Goal: Transaction & Acquisition: Purchase product/service

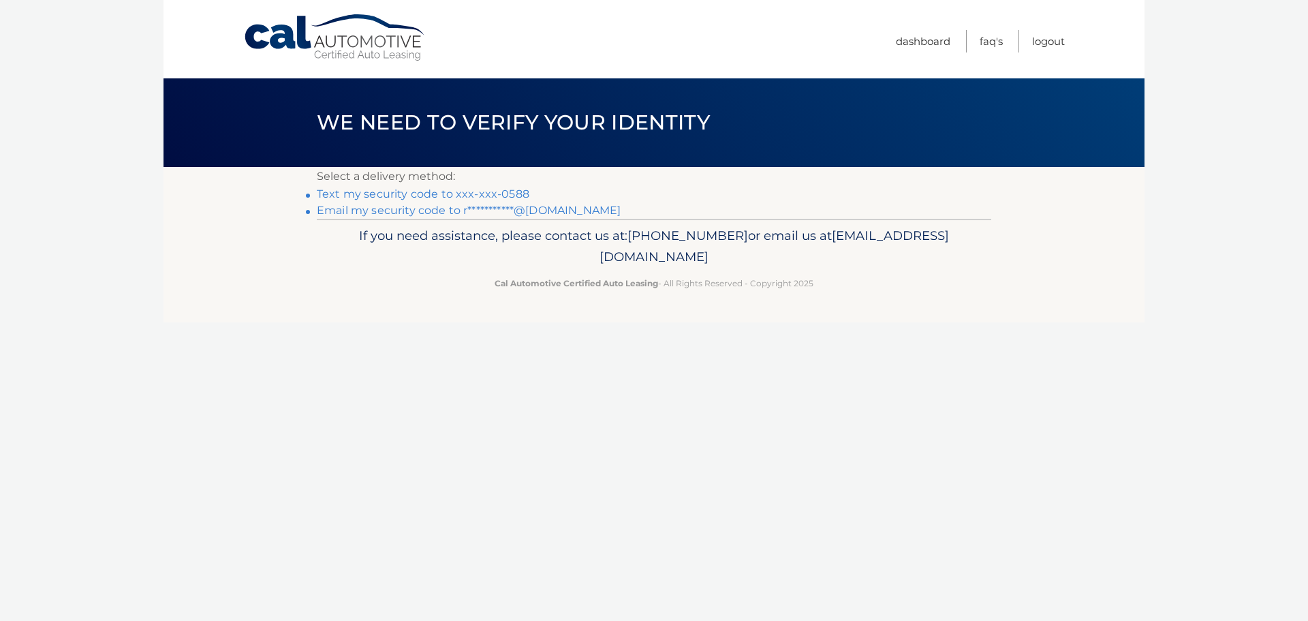
click at [369, 191] on link "Text my security code to xxx-xxx-0588" at bounding box center [423, 193] width 213 height 13
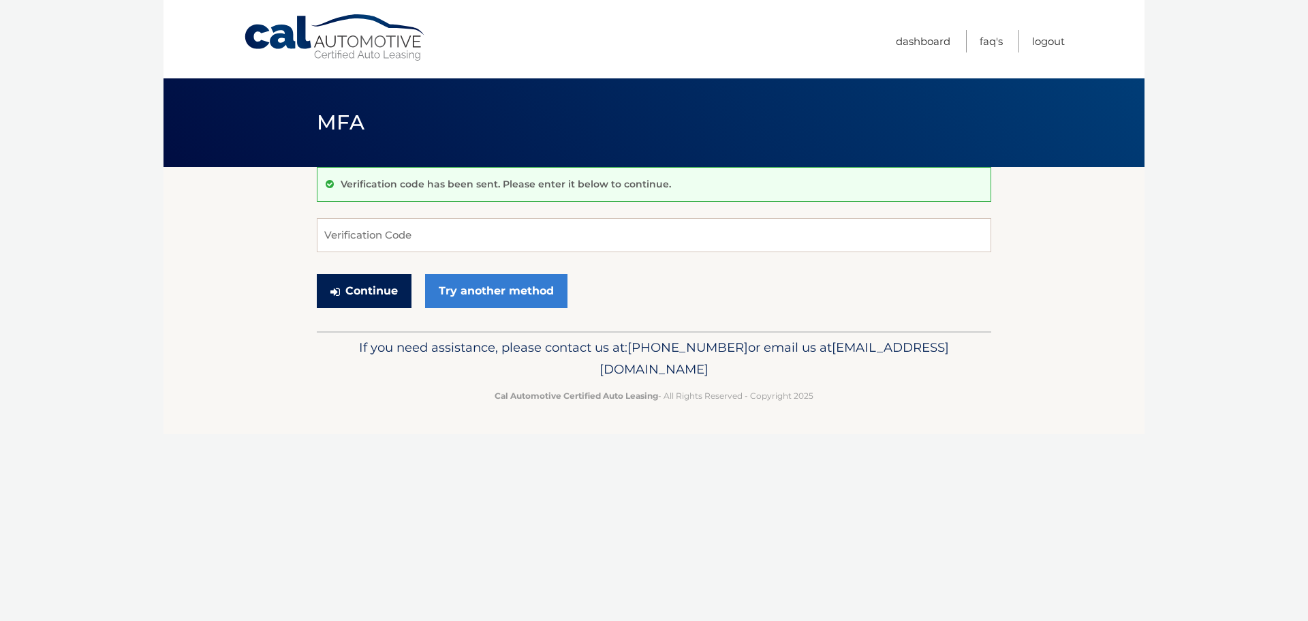
click at [388, 281] on button "Continue" at bounding box center [364, 291] width 95 height 34
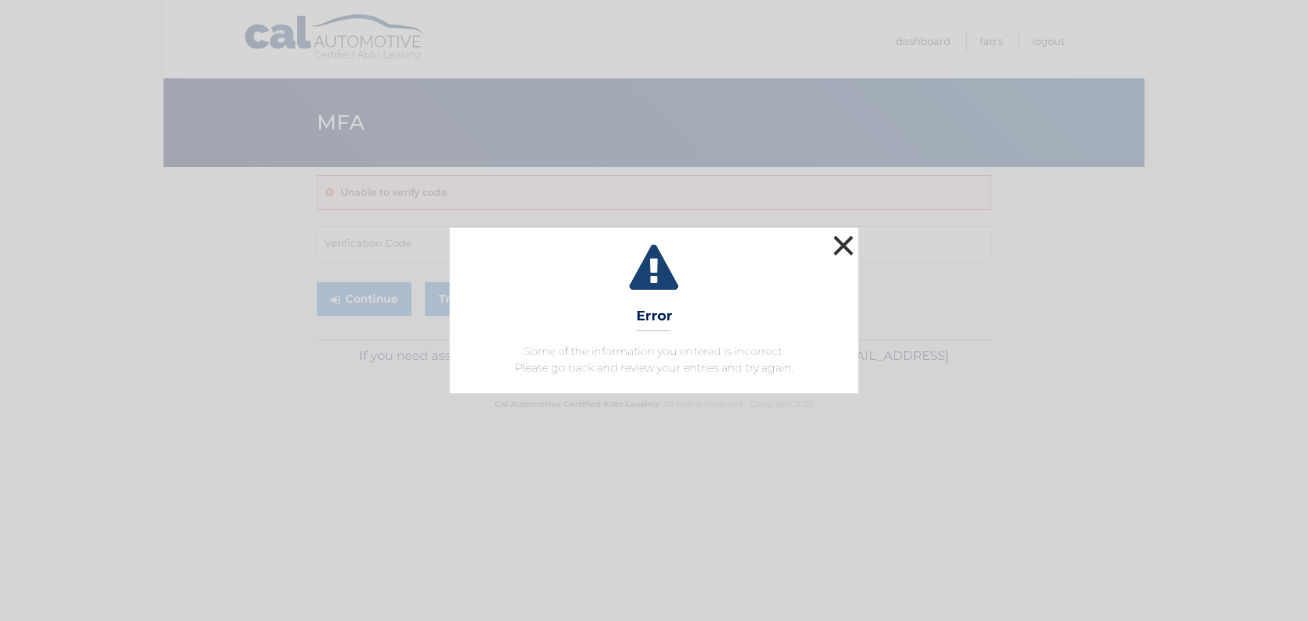
click at [833, 247] on button "×" at bounding box center [843, 245] width 27 height 27
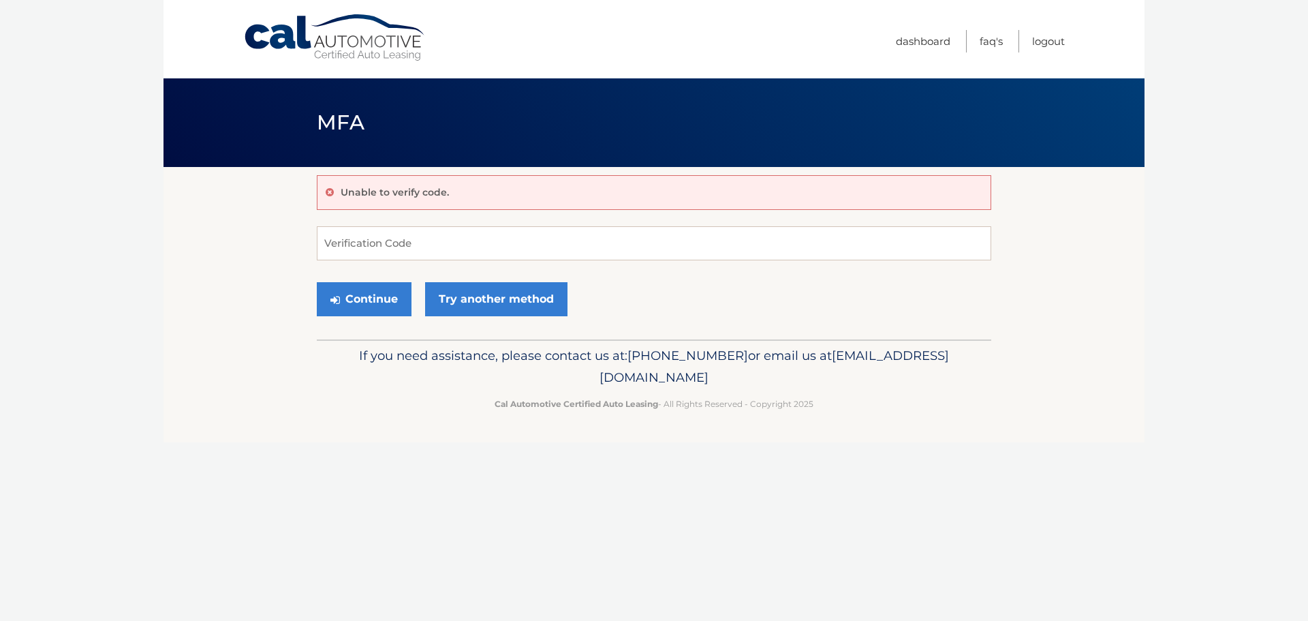
click at [413, 194] on p "Unable to verify code." at bounding box center [395, 192] width 108 height 12
click at [370, 246] on input "Verification Code" at bounding box center [654, 243] width 674 height 34
click at [482, 296] on link "Try another method" at bounding box center [496, 299] width 142 height 34
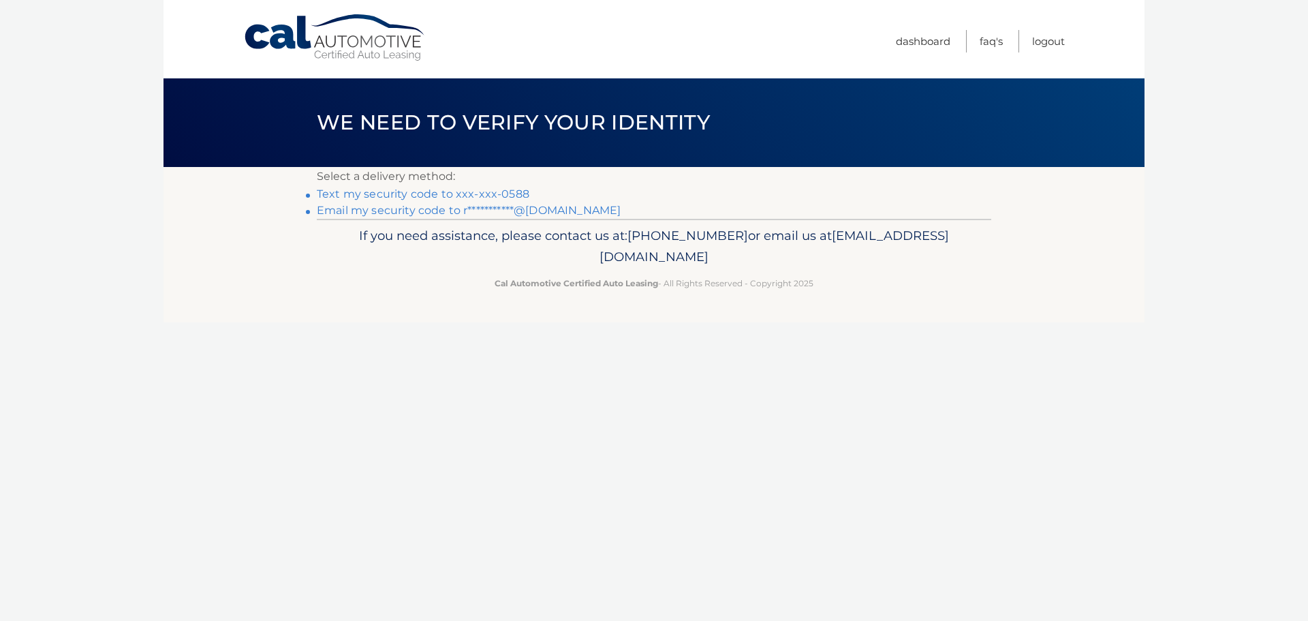
click at [392, 193] on link "Text my security code to xxx-xxx-0588" at bounding box center [423, 193] width 213 height 13
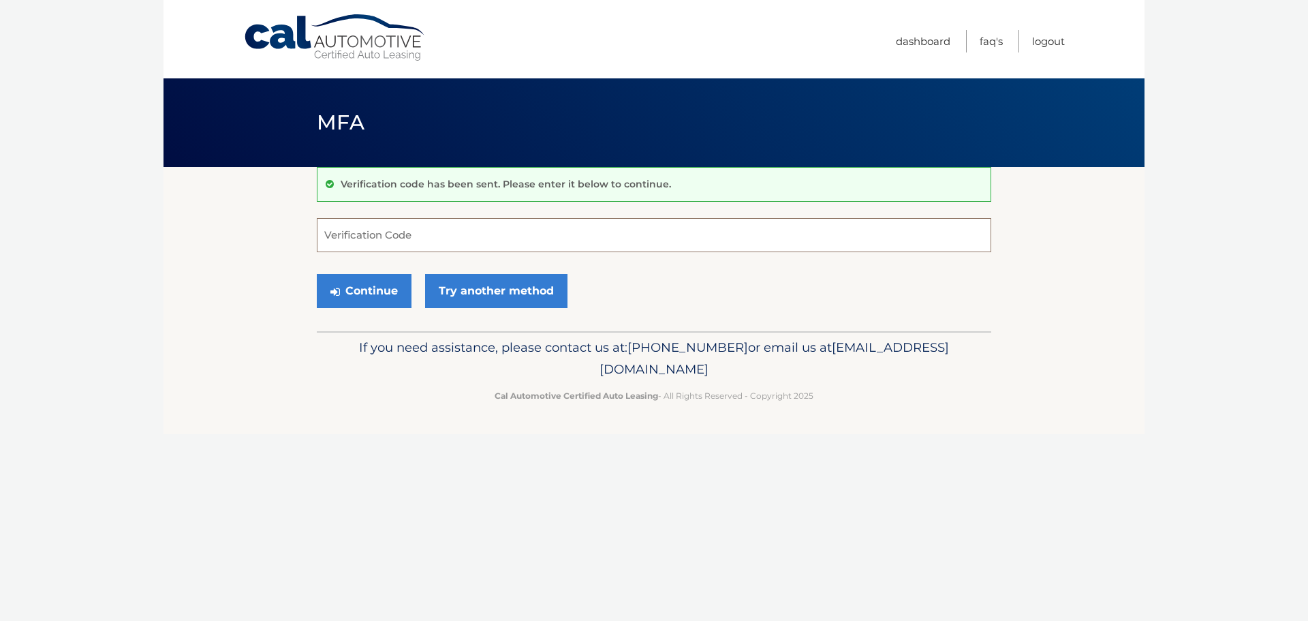
click at [399, 230] on input "Verification Code" at bounding box center [654, 235] width 674 height 34
type input "166407"
click at [373, 292] on button "Continue" at bounding box center [364, 291] width 95 height 34
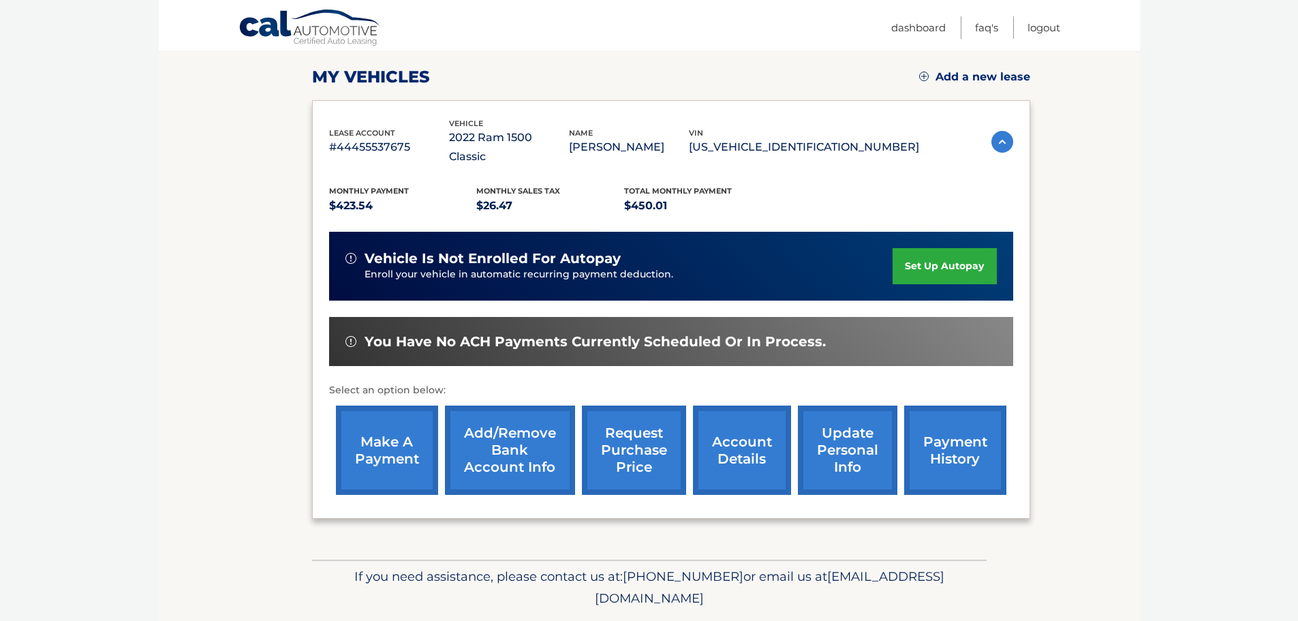
scroll to position [205, 0]
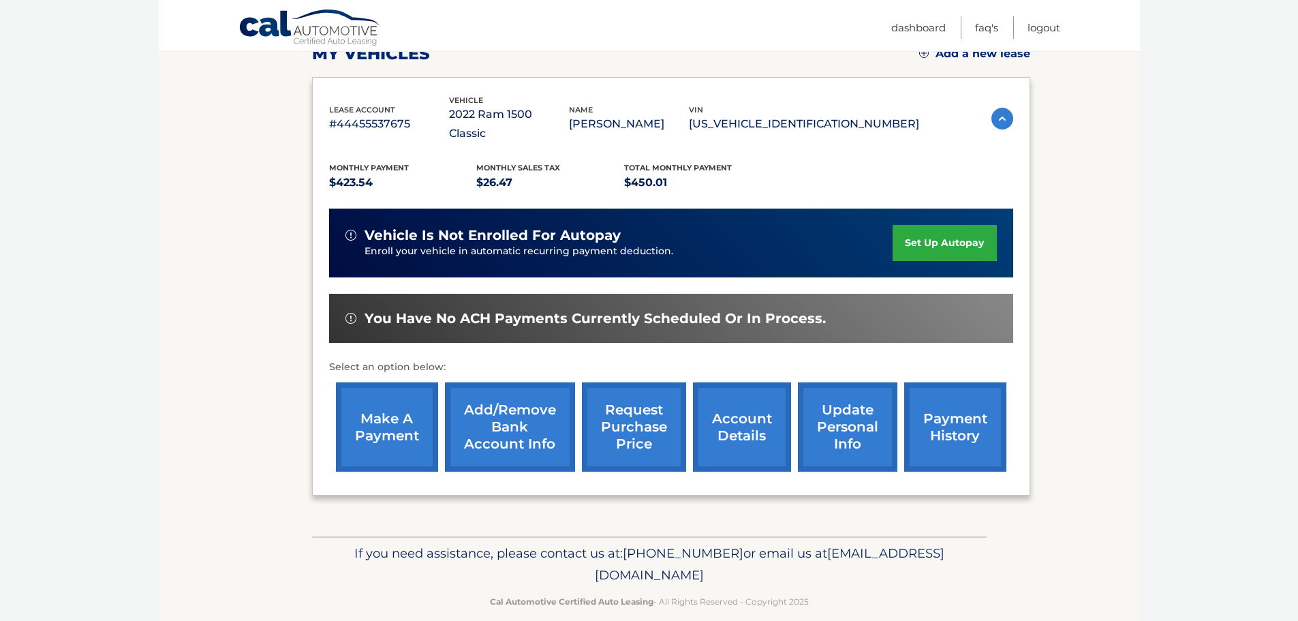
click at [725, 396] on link "account details" at bounding box center [742, 426] width 98 height 89
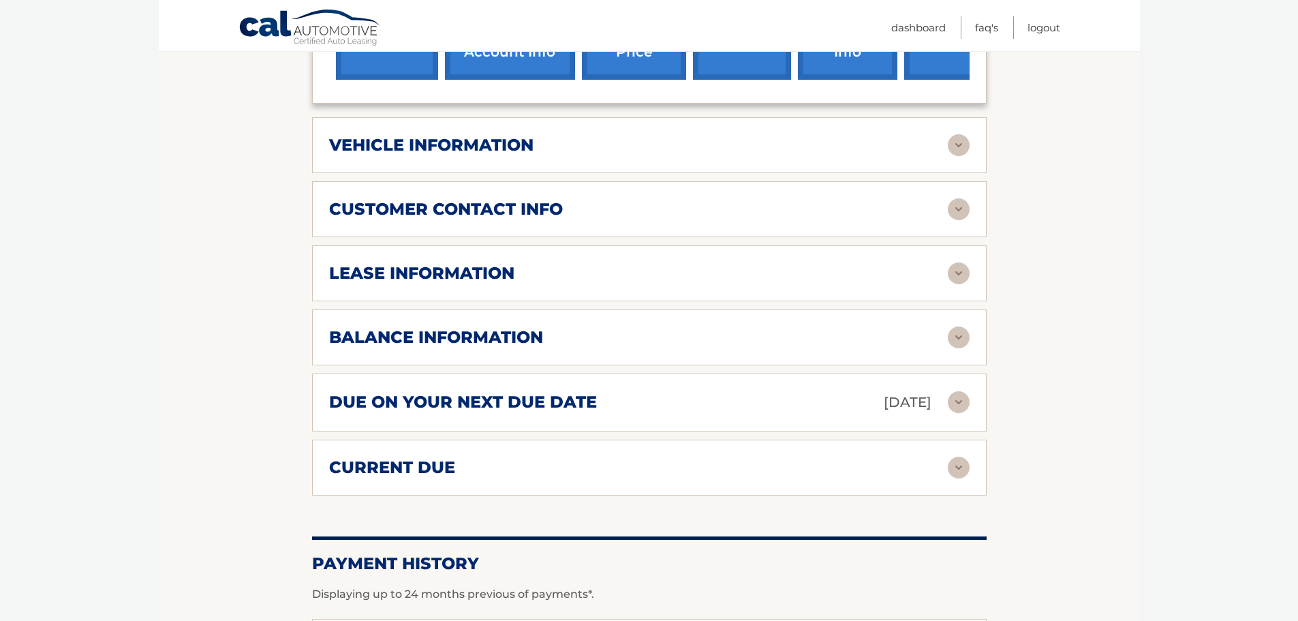
scroll to position [681, 0]
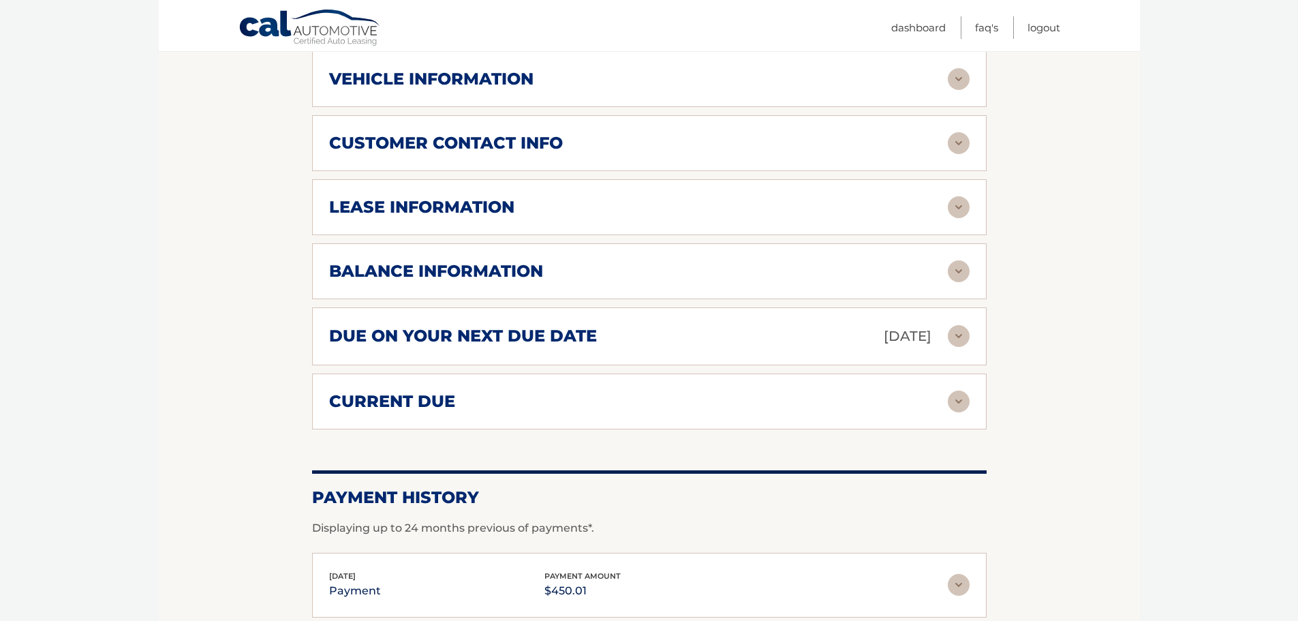
click at [960, 260] on img at bounding box center [958, 271] width 22 height 22
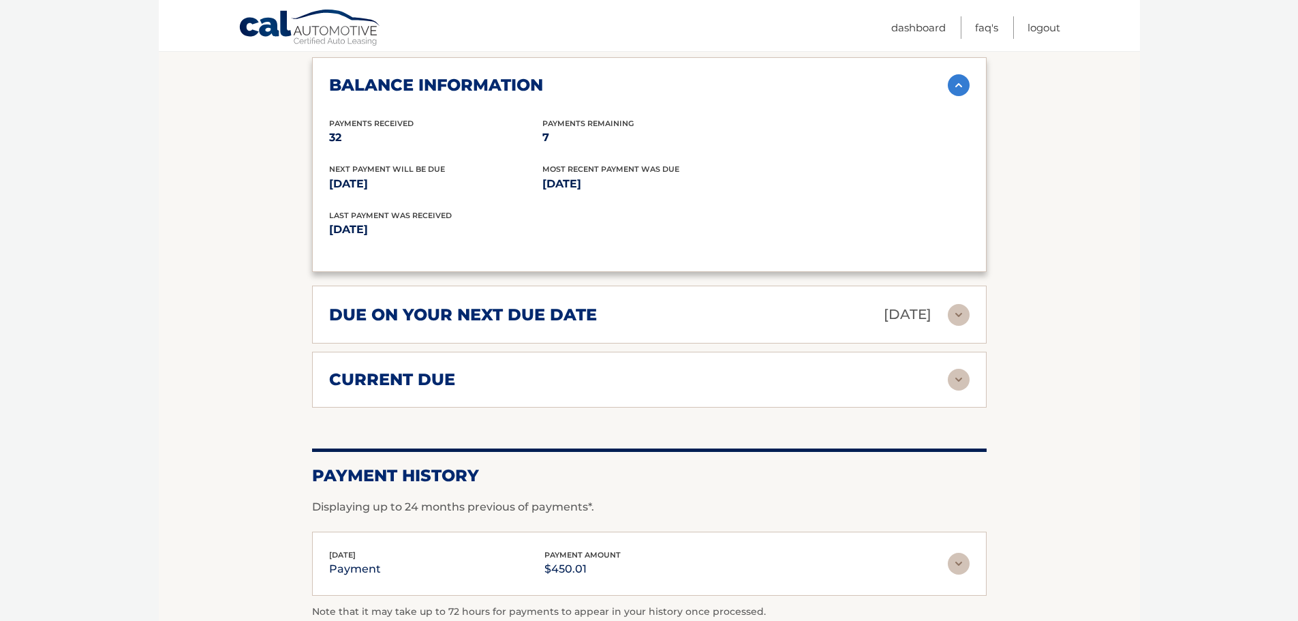
scroll to position [885, 0]
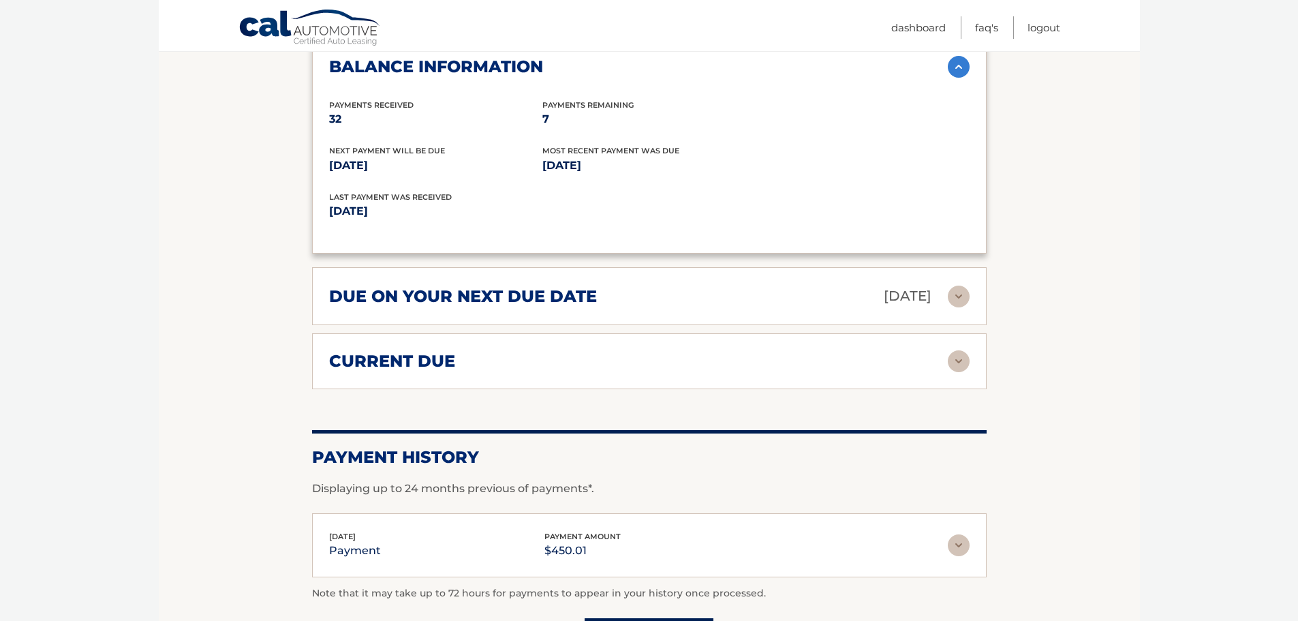
click at [941, 284] on div "due on your next due date Aug 22, 2025" at bounding box center [638, 296] width 618 height 24
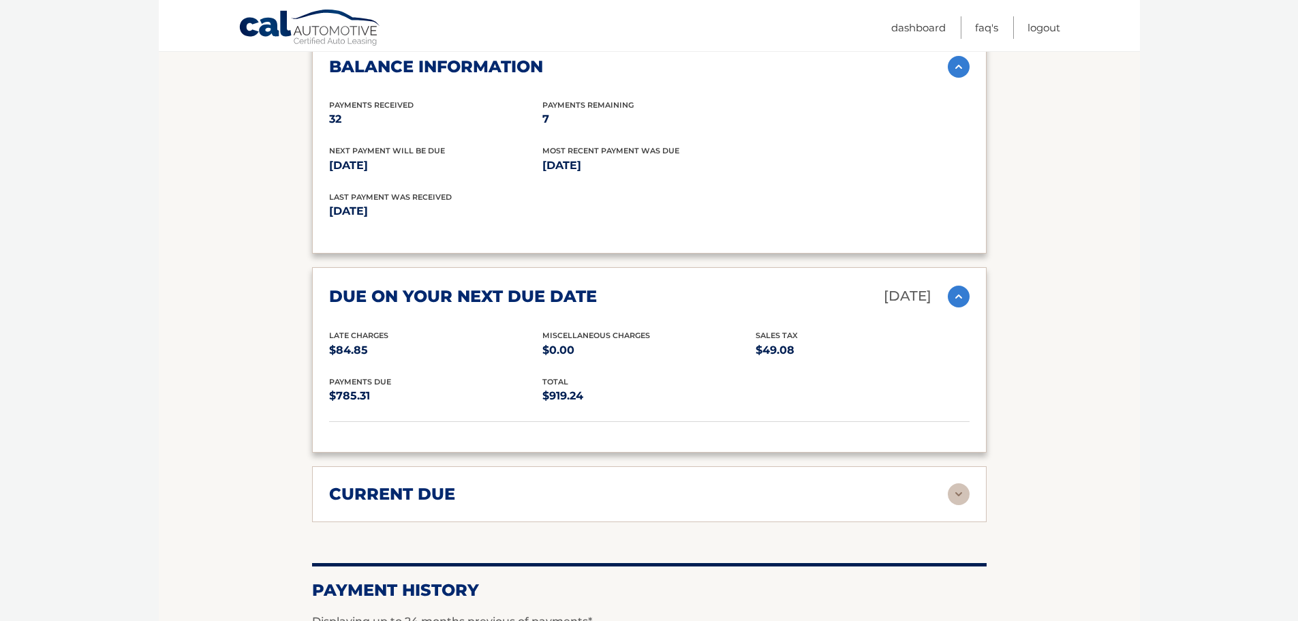
click at [956, 483] on img at bounding box center [958, 494] width 22 height 22
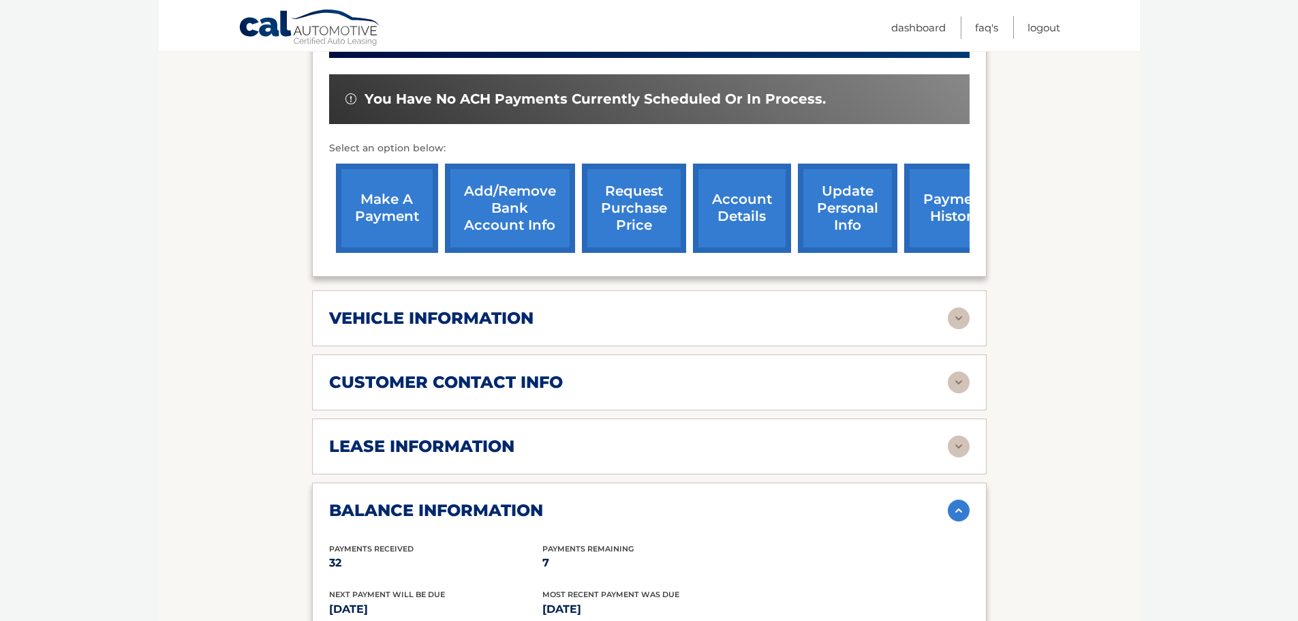
scroll to position [242, 0]
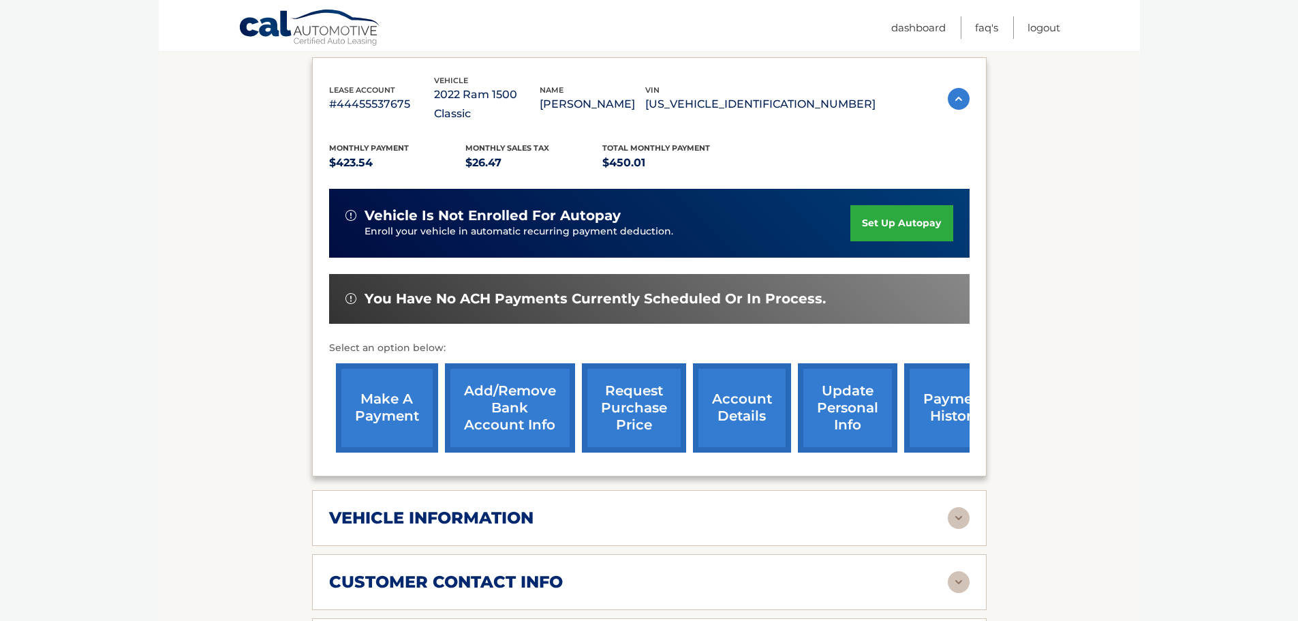
click at [404, 383] on link "make a payment" at bounding box center [387, 407] width 102 height 89
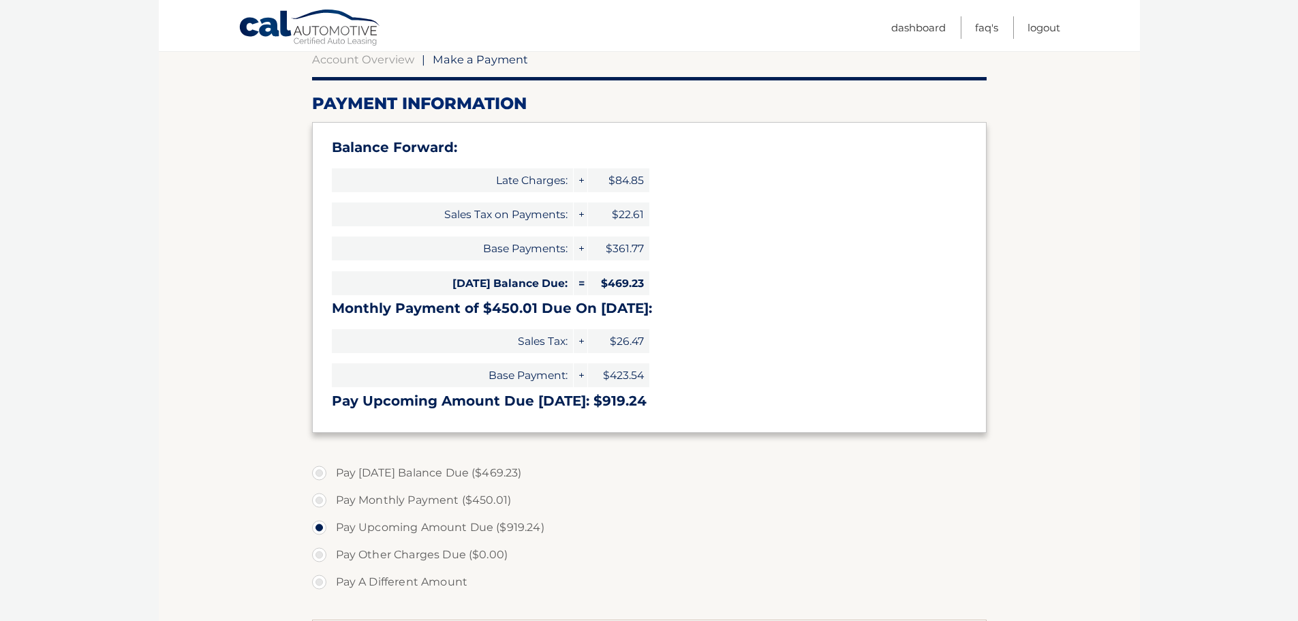
scroll to position [204, 0]
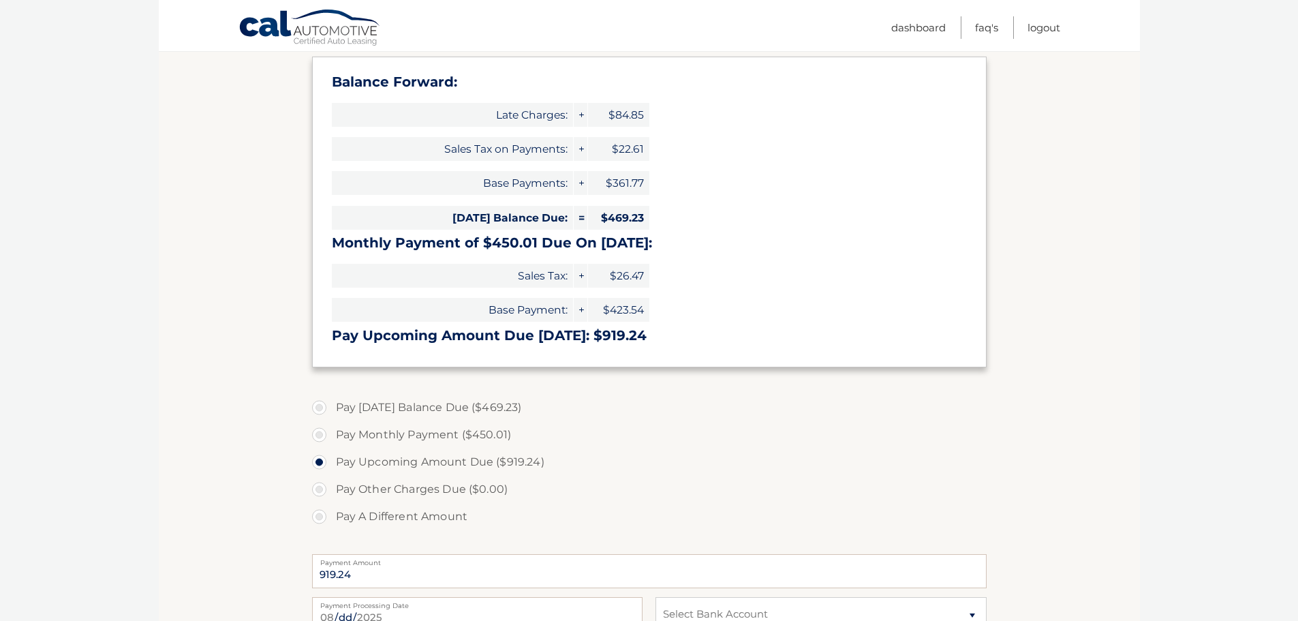
click at [317, 404] on label "Pay Today's Balance Due ($469.23)" at bounding box center [649, 407] width 674 height 27
click at [317, 404] on input "Pay Today's Balance Due ($469.23)" at bounding box center [324, 405] width 14 height 22
radio input "true"
type input "469.23"
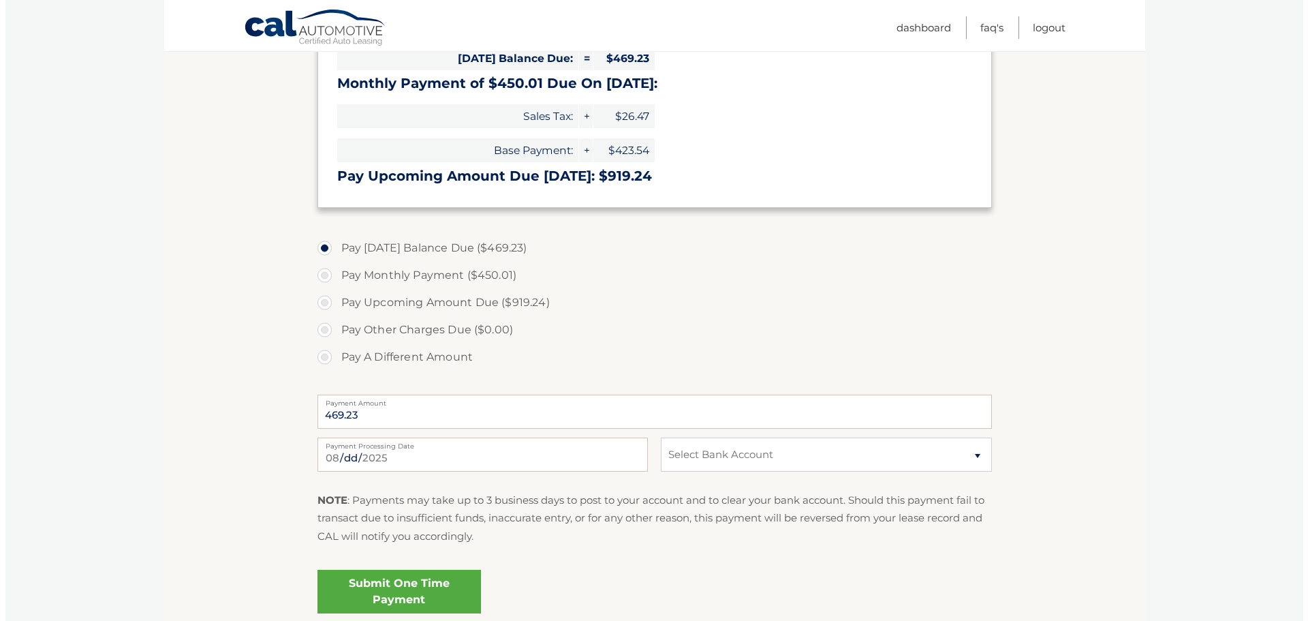
scroll to position [409, 0]
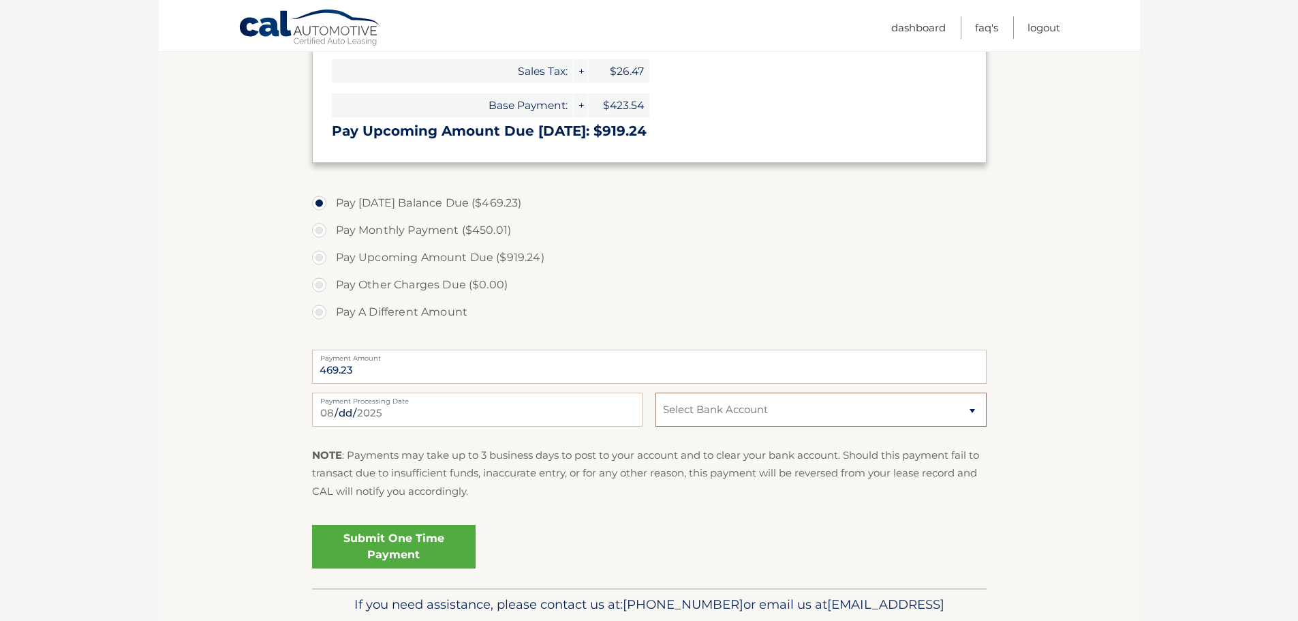
click at [715, 410] on select "Select Bank Account Checking CROSS RIVER BANK *****3309 Checking KEYBANK NATION…" at bounding box center [820, 409] width 330 height 34
select select "ZTdjMjAzNDItOTZjZC00MDgwLThjZjUtZGI0YjczYjFjZjFj"
click at [655, 392] on select "Select Bank Account Checking CROSS RIVER BANK *****3309 Checking KEYBANK NATION…" at bounding box center [820, 409] width 330 height 34
click at [394, 544] on link "Submit One Time Payment" at bounding box center [393, 546] width 163 height 44
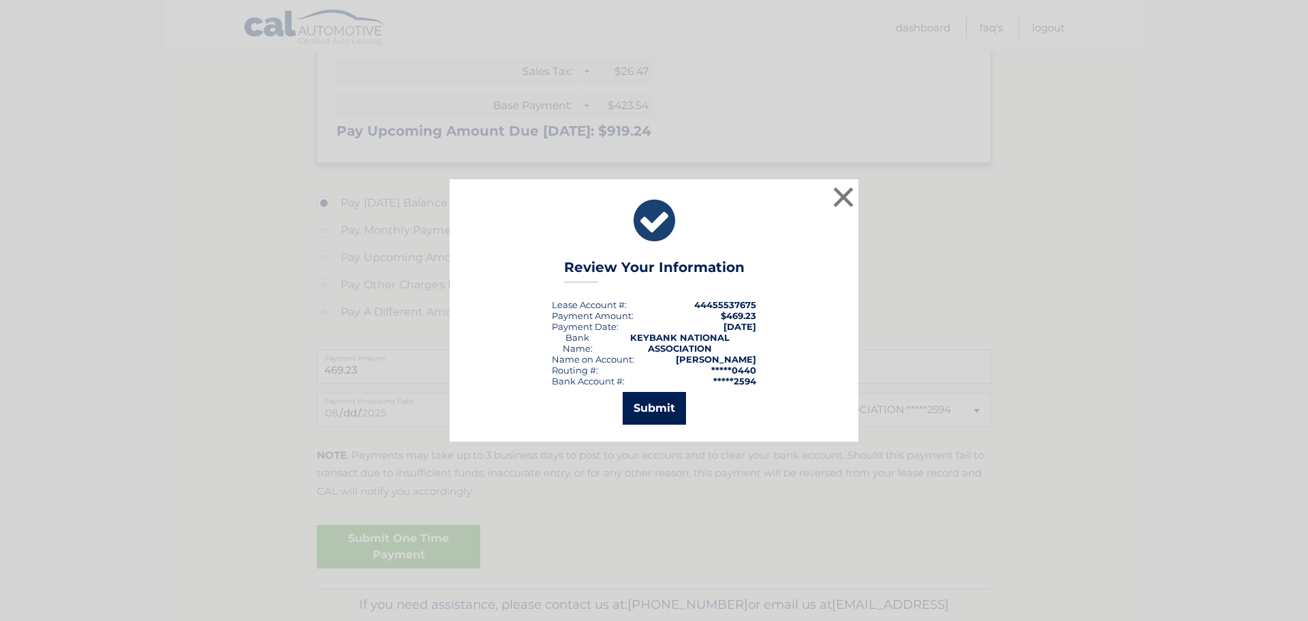
click at [670, 404] on button "Submit" at bounding box center [654, 408] width 63 height 33
